Goal: Transaction & Acquisition: Purchase product/service

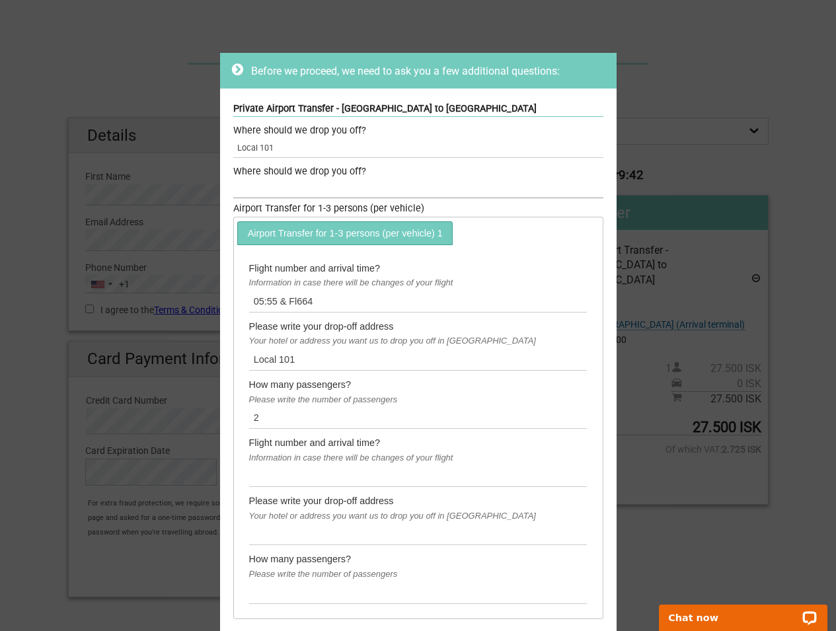
click at [317, 186] on input "text" at bounding box center [418, 188] width 370 height 19
type input "H"
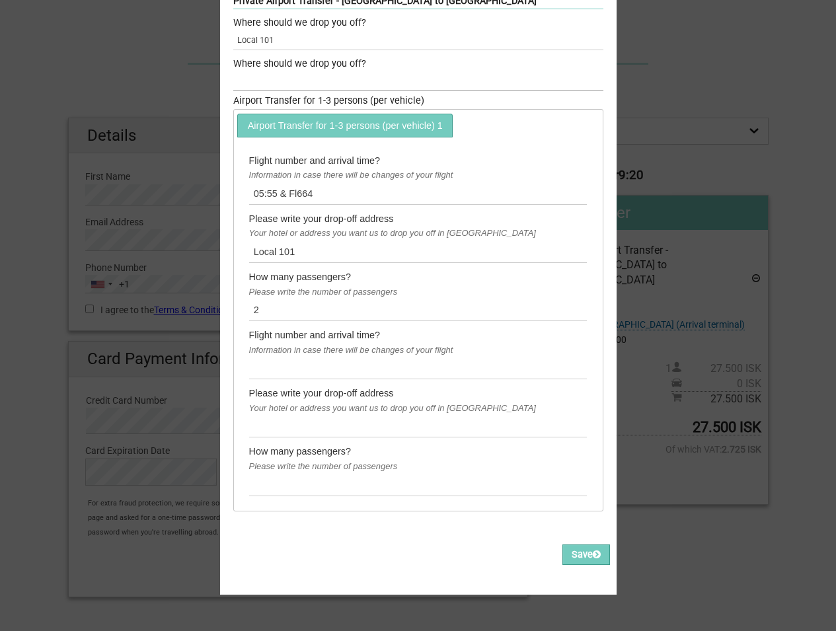
scroll to position [118, 0]
click at [584, 545] on button "Save" at bounding box center [587, 555] width 48 height 20
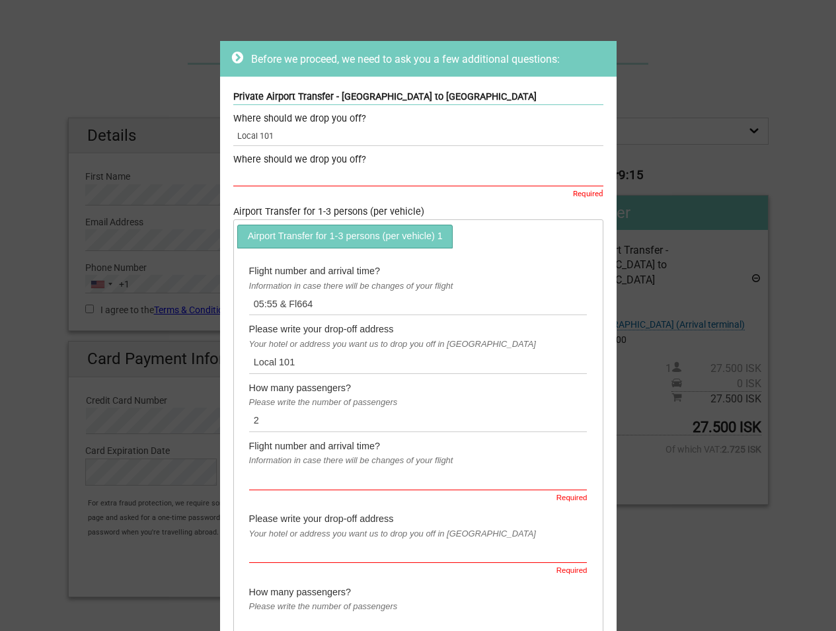
scroll to position [0, 0]
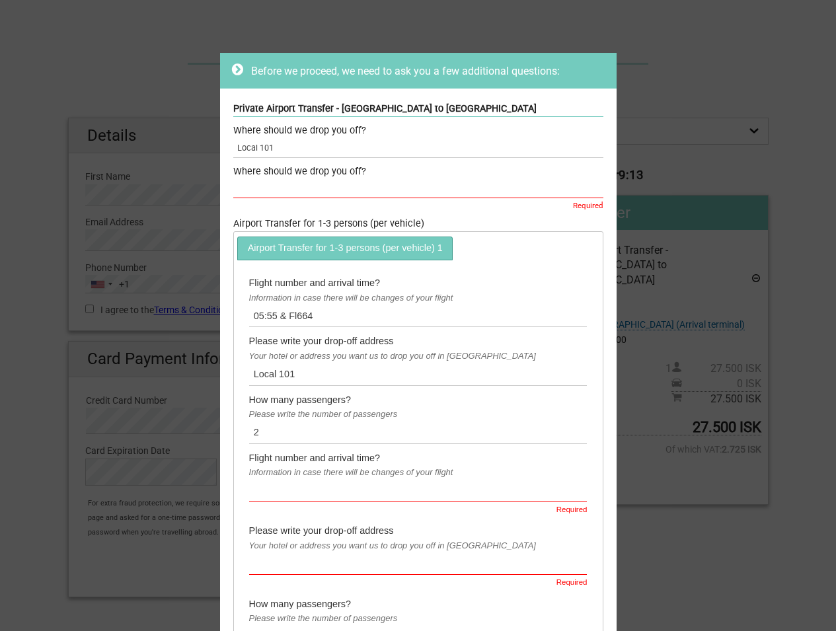
click at [322, 188] on input "text" at bounding box center [418, 188] width 370 height 19
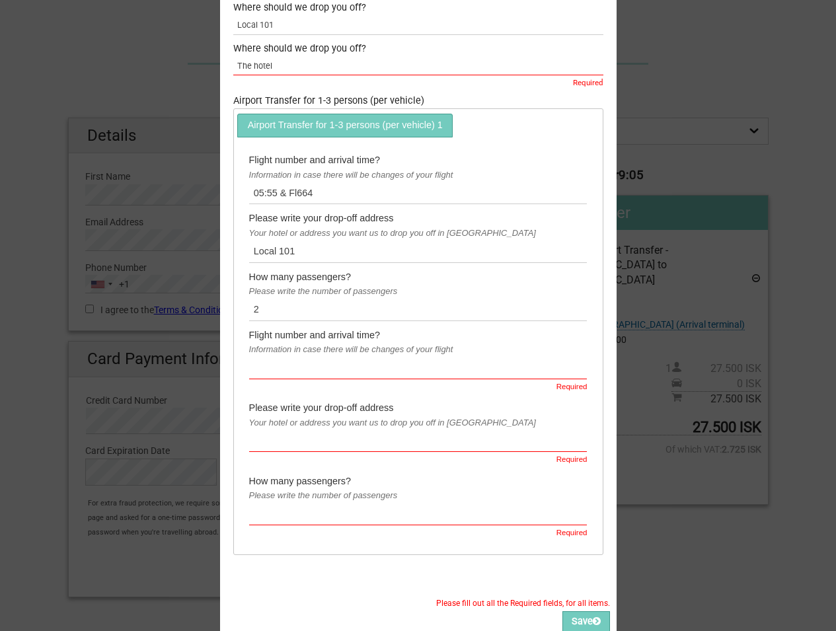
scroll to position [139, 0]
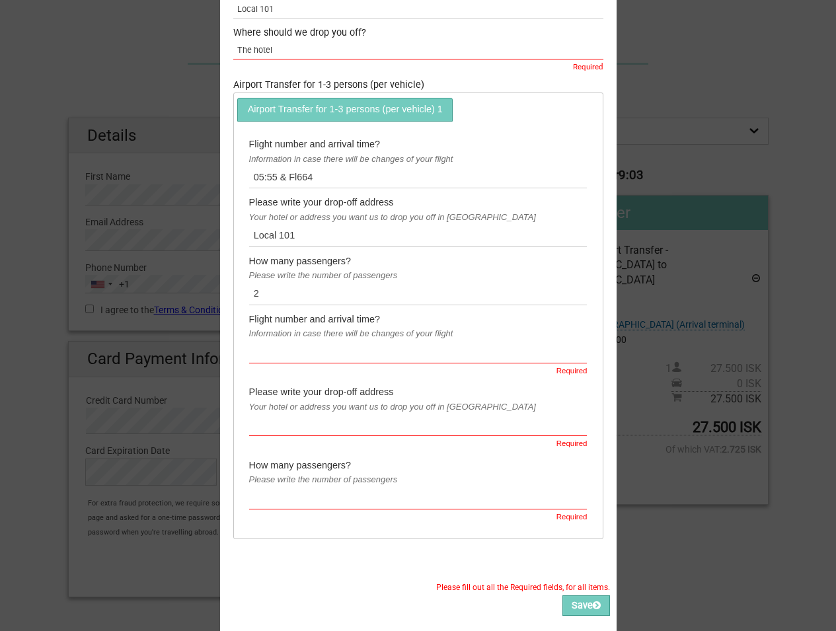
type input "The hotel"
click at [288, 357] on input "text" at bounding box center [418, 352] width 338 height 22
type input "05:55 & Fl664"
click at [313, 418] on input "text" at bounding box center [418, 426] width 338 height 22
type input "Ranargata 4a"
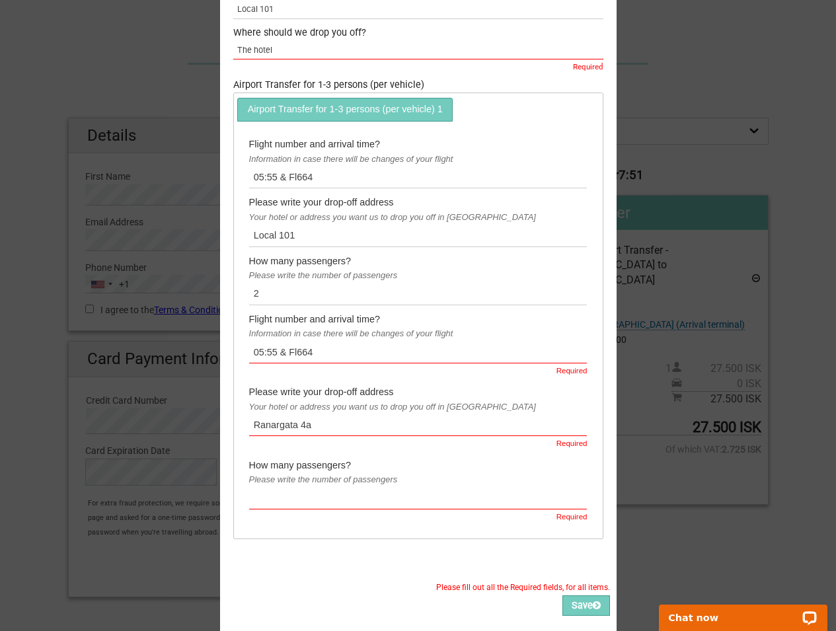
click at [278, 500] on input "text" at bounding box center [418, 498] width 338 height 22
type input "2"
click at [578, 603] on button "Save" at bounding box center [587, 606] width 48 height 20
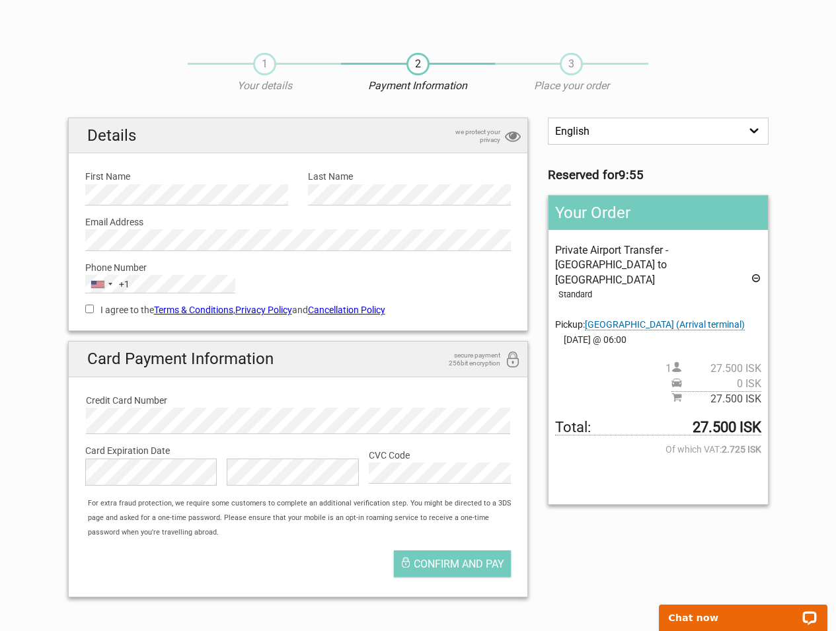
click at [91, 309] on input "I agree to the Terms & Conditions , Privacy Policy and Cancellation Policy" at bounding box center [89, 309] width 9 height 9
checkbox input "true"
click at [419, 455] on label "CVC Code" at bounding box center [440, 455] width 142 height 15
click at [391, 448] on div "CVC Code Card CVC Code is required" at bounding box center [440, 462] width 142 height 46
click at [387, 454] on label "CVC Code" at bounding box center [440, 455] width 142 height 15
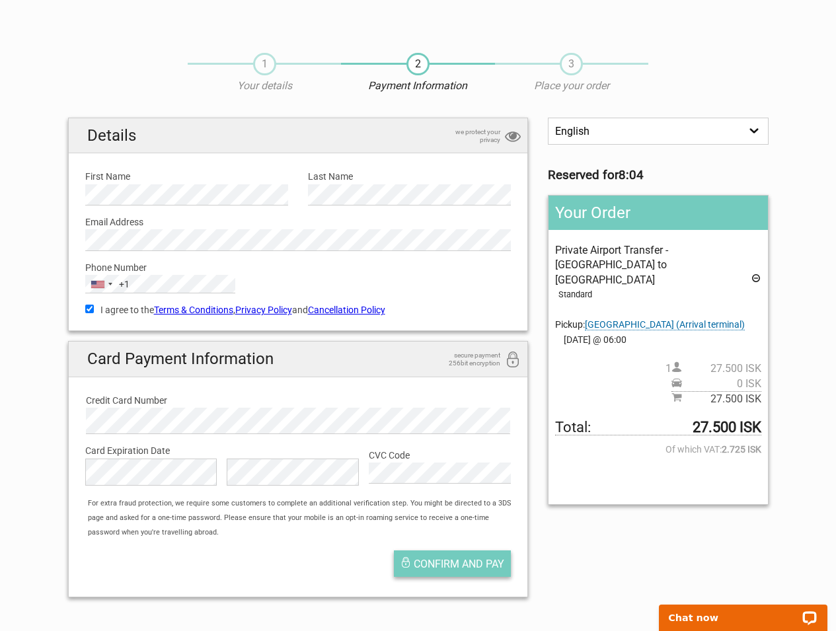
click at [426, 560] on span "Confirm and pay" at bounding box center [459, 564] width 91 height 13
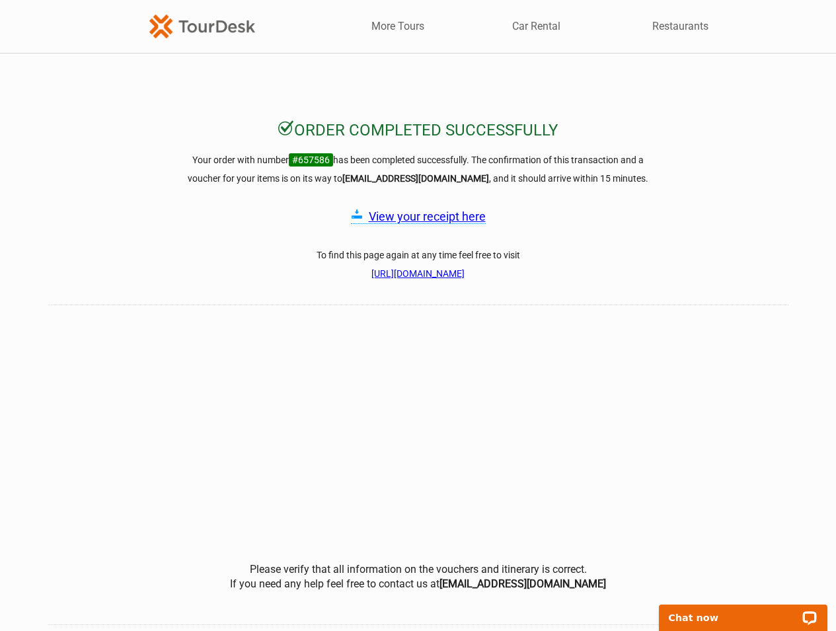
click at [406, 219] on link "View your receipt here" at bounding box center [427, 217] width 117 height 14
